Goal: Task Accomplishment & Management: Manage account settings

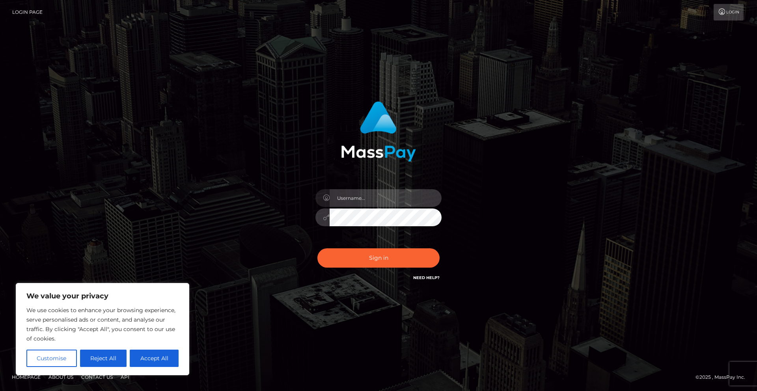
click at [374, 198] on input "text" at bounding box center [385, 198] width 112 height 18
type input "amil@sweeps.us"
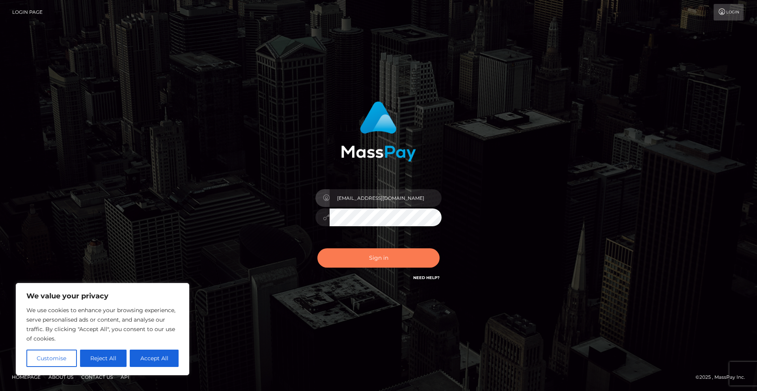
click at [386, 262] on button "Sign in" at bounding box center [378, 257] width 122 height 19
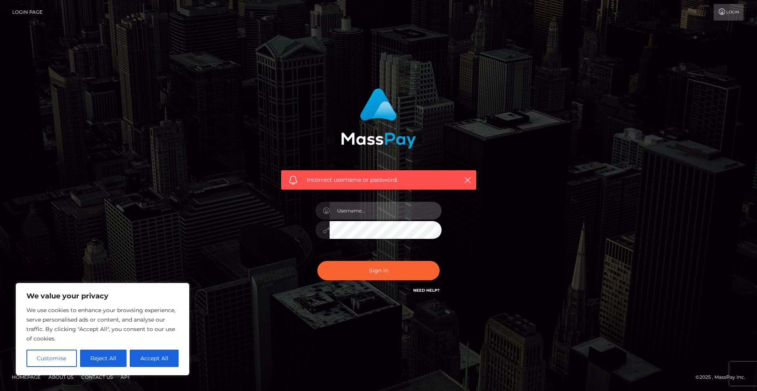
click at [367, 214] on input "text" at bounding box center [385, 211] width 112 height 18
click at [377, 212] on input "text" at bounding box center [385, 211] width 112 height 18
paste input "sw_admin"
type input "sw_admin"
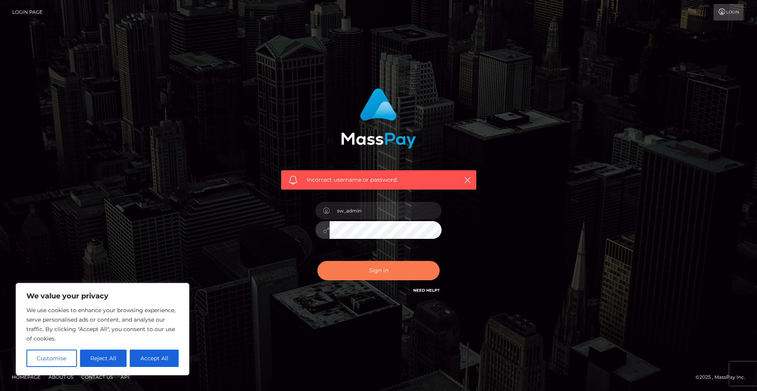
click at [375, 267] on button "Sign in" at bounding box center [378, 270] width 122 height 19
